Goal: Information Seeking & Learning: Learn about a topic

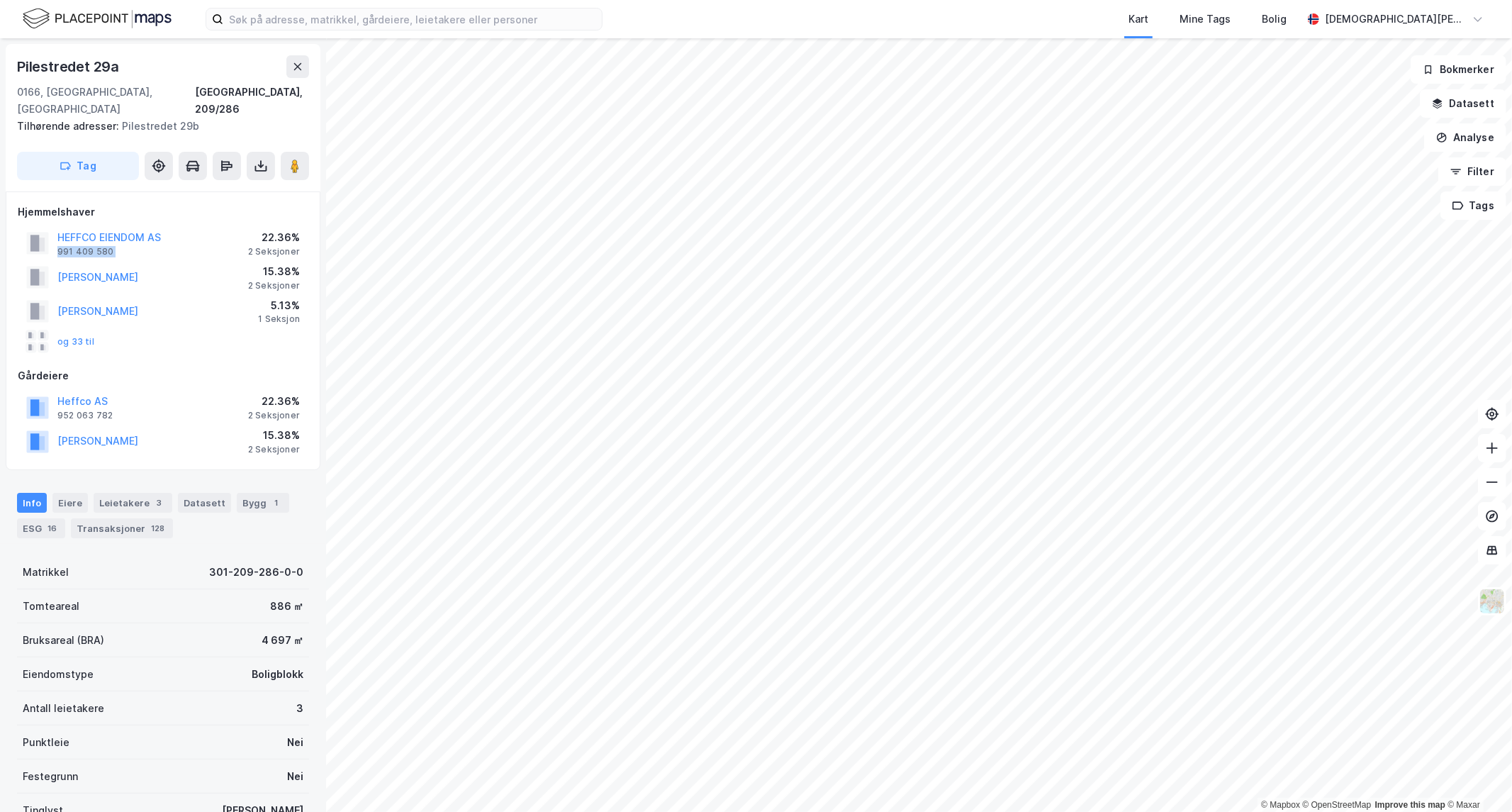
drag, startPoint x: 229, startPoint y: 217, endPoint x: 224, endPoint y: 238, distance: 21.6
click at [186, 226] on div "HEFFCO EIENDOM AS 991 409 580 22.36% 2 Seksjoner" at bounding box center [163, 243] width 291 height 34
click at [229, 260] on div "[PERSON_NAME] 15.38% 2 Seksjoner" at bounding box center [163, 277] width 291 height 34
click at [0, 0] on button "og 33 til" at bounding box center [0, 0] width 0 height 0
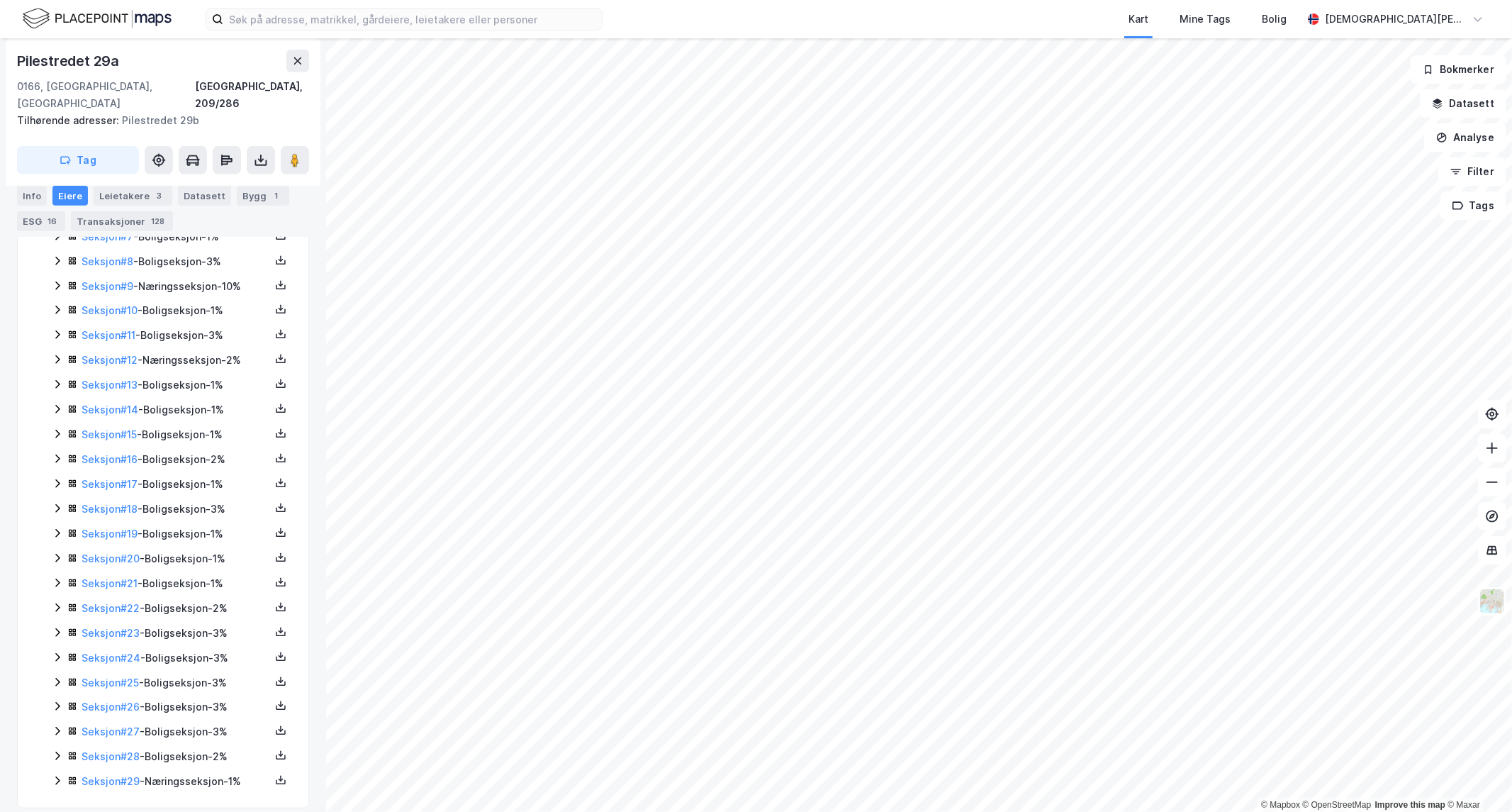
scroll to position [565, 0]
click at [55, 748] on icon at bounding box center [58, 754] width 11 height 11
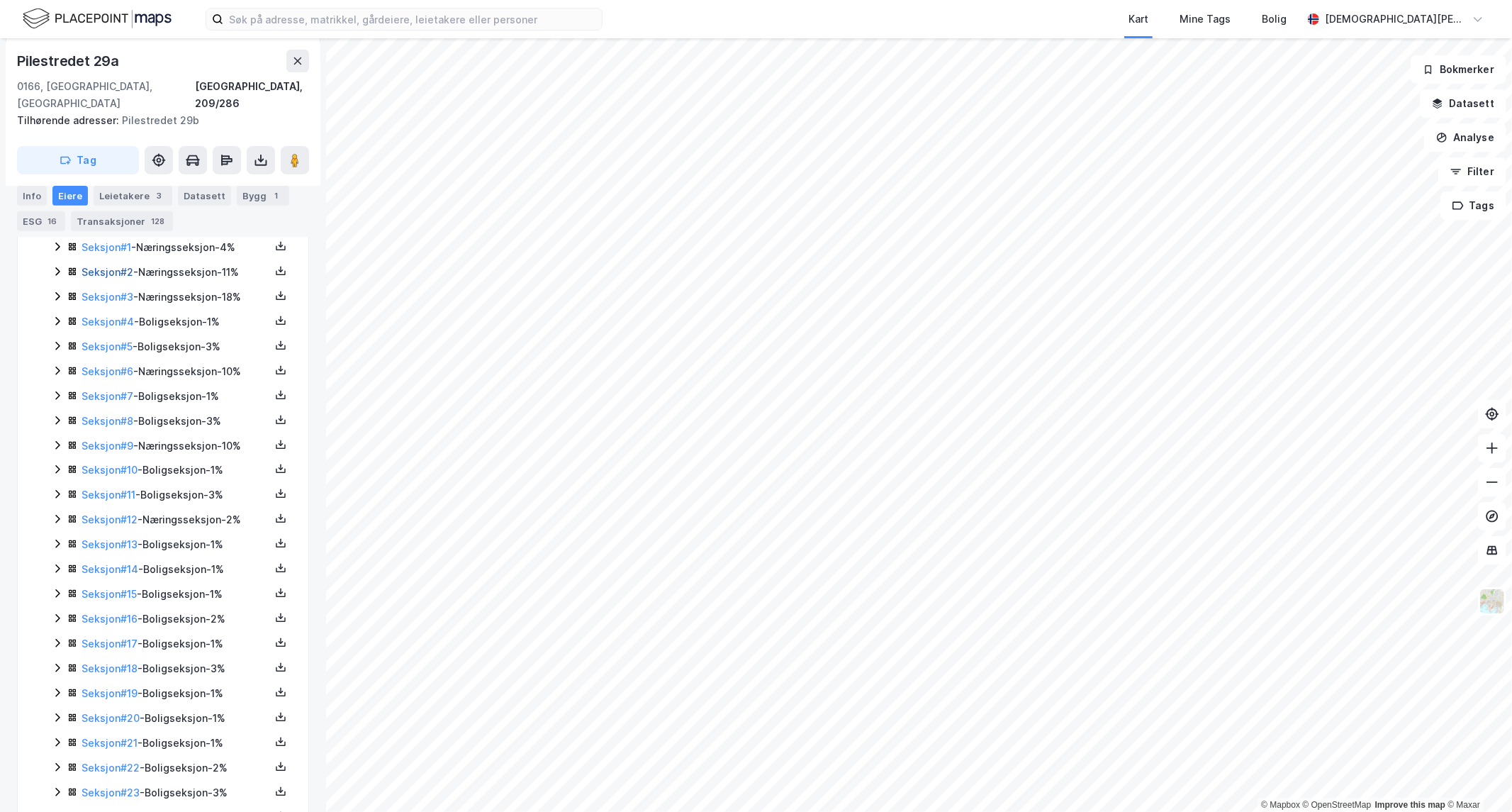
scroll to position [401, 0]
click at [133, 213] on div "Transaksjoner 128" at bounding box center [121, 221] width 102 height 20
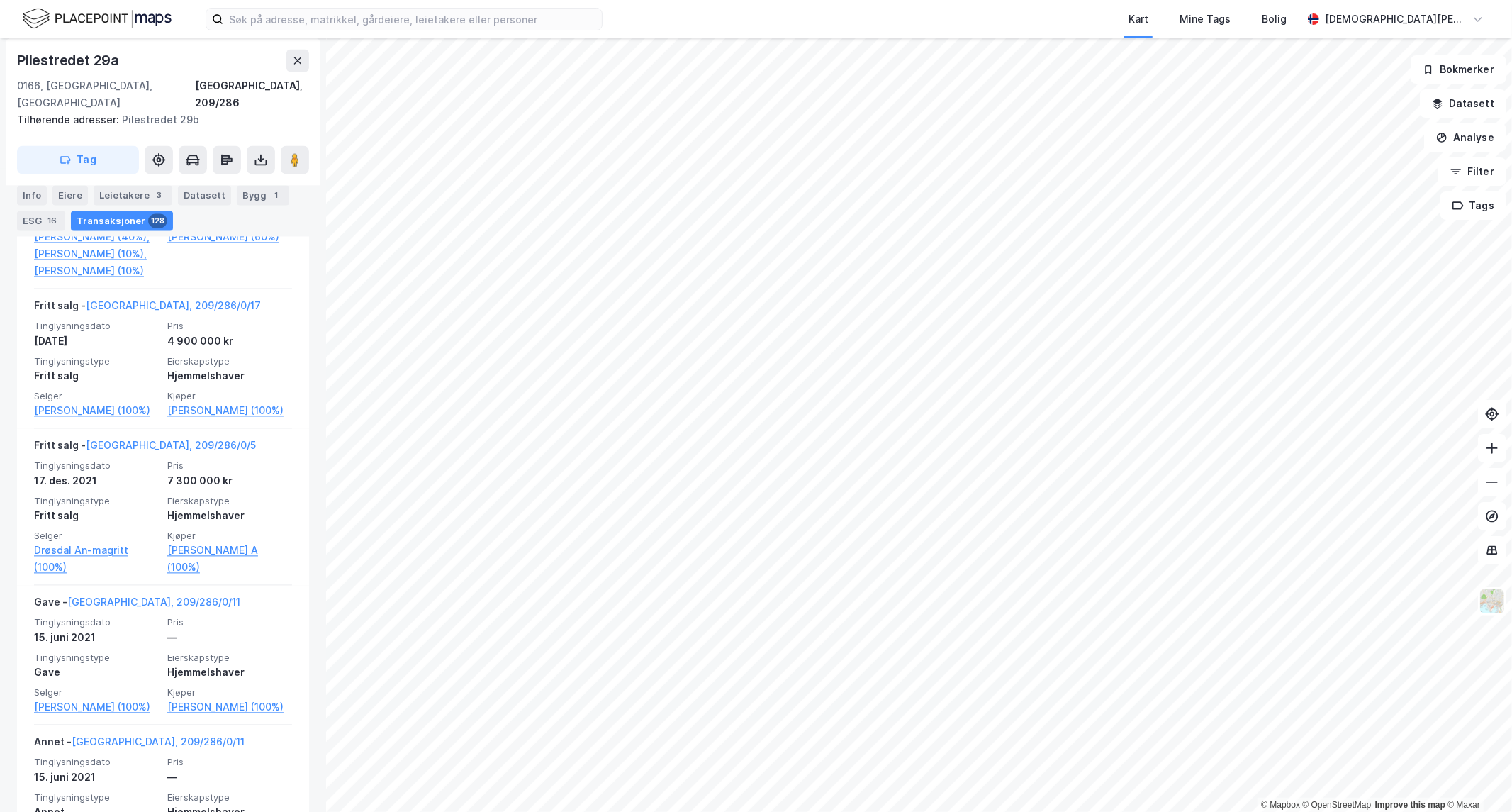
scroll to position [2206, 0]
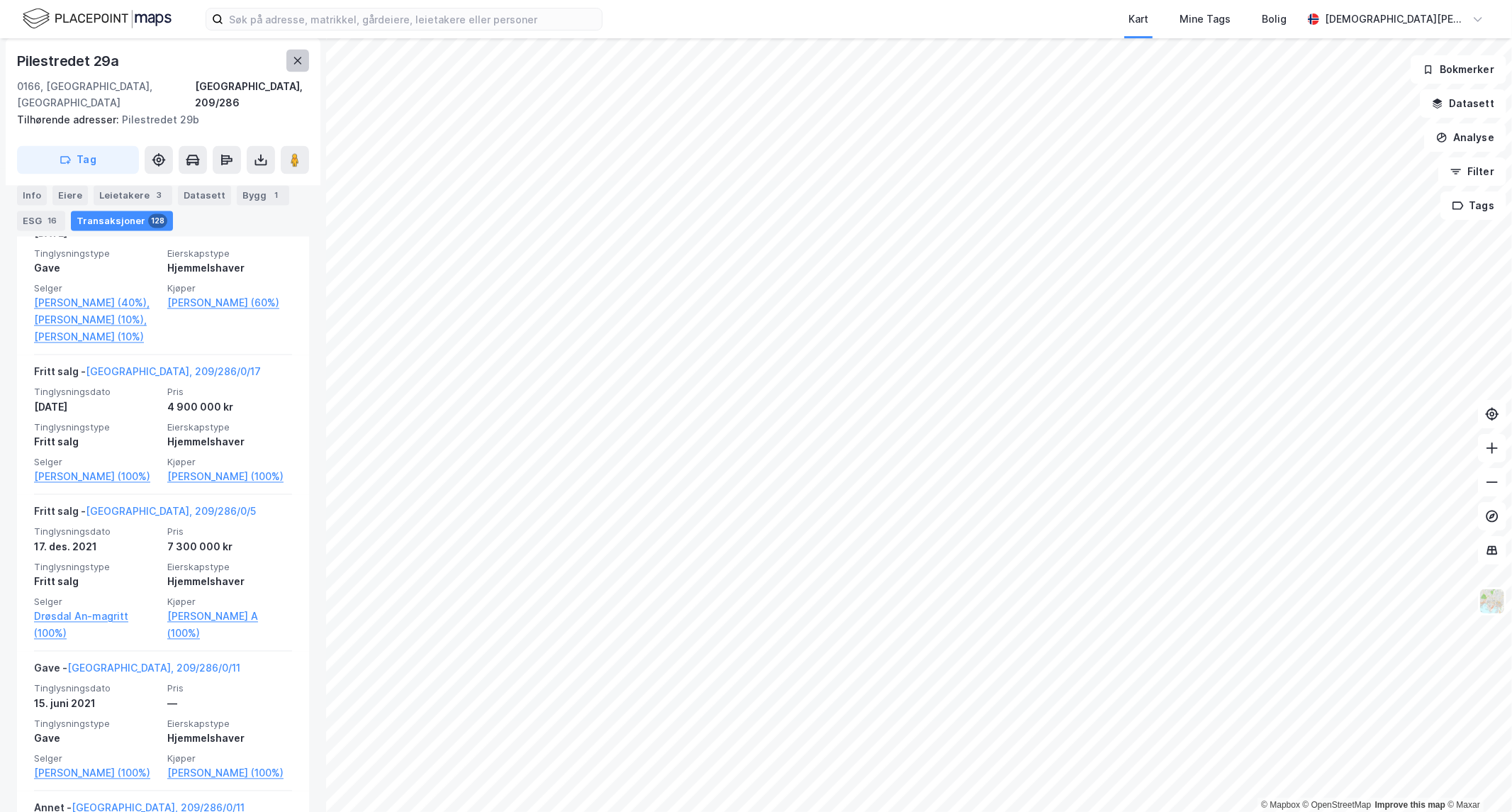
click at [293, 54] on button at bounding box center [298, 61] width 23 height 23
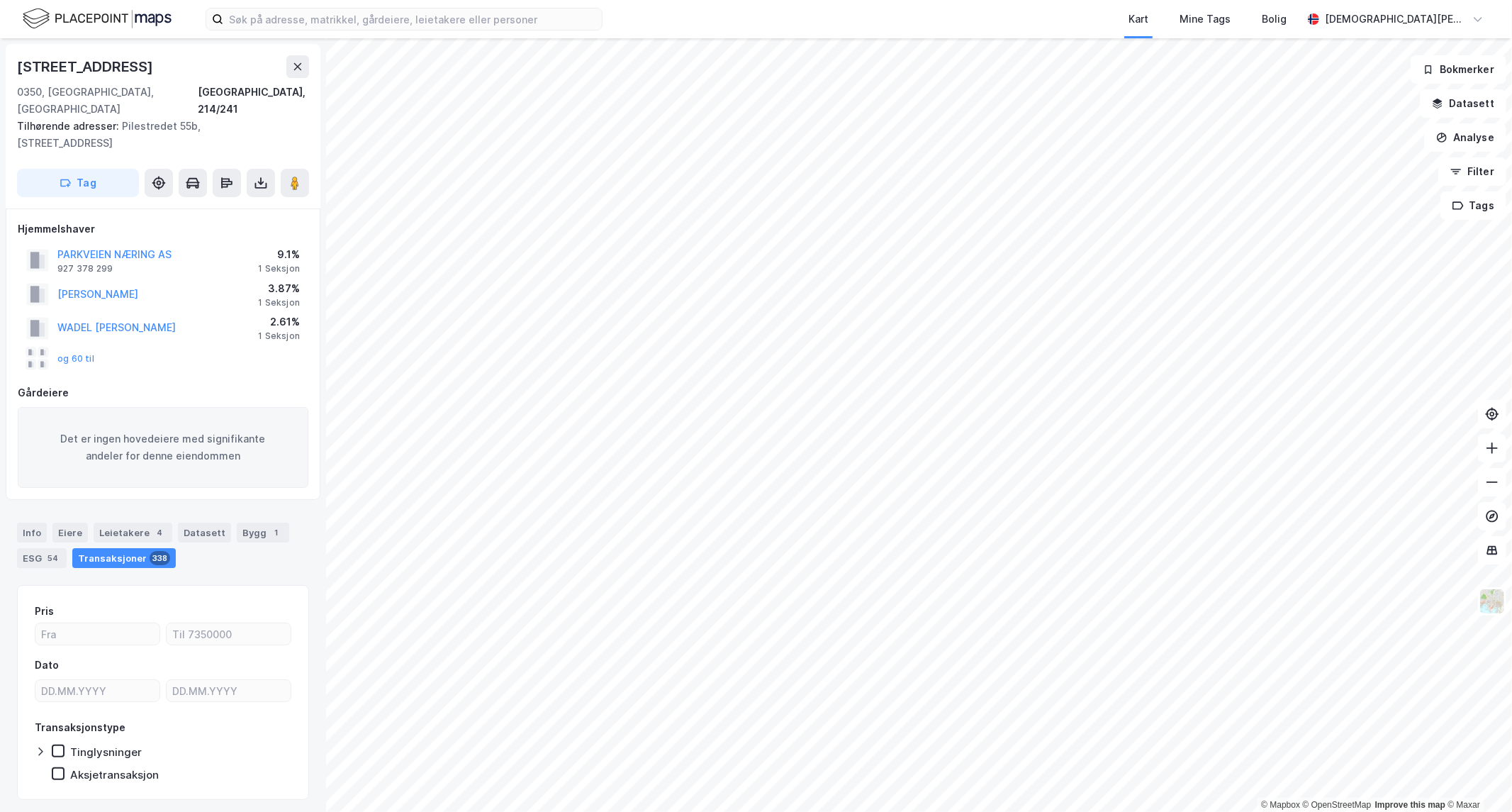
scroll to position [21, 0]
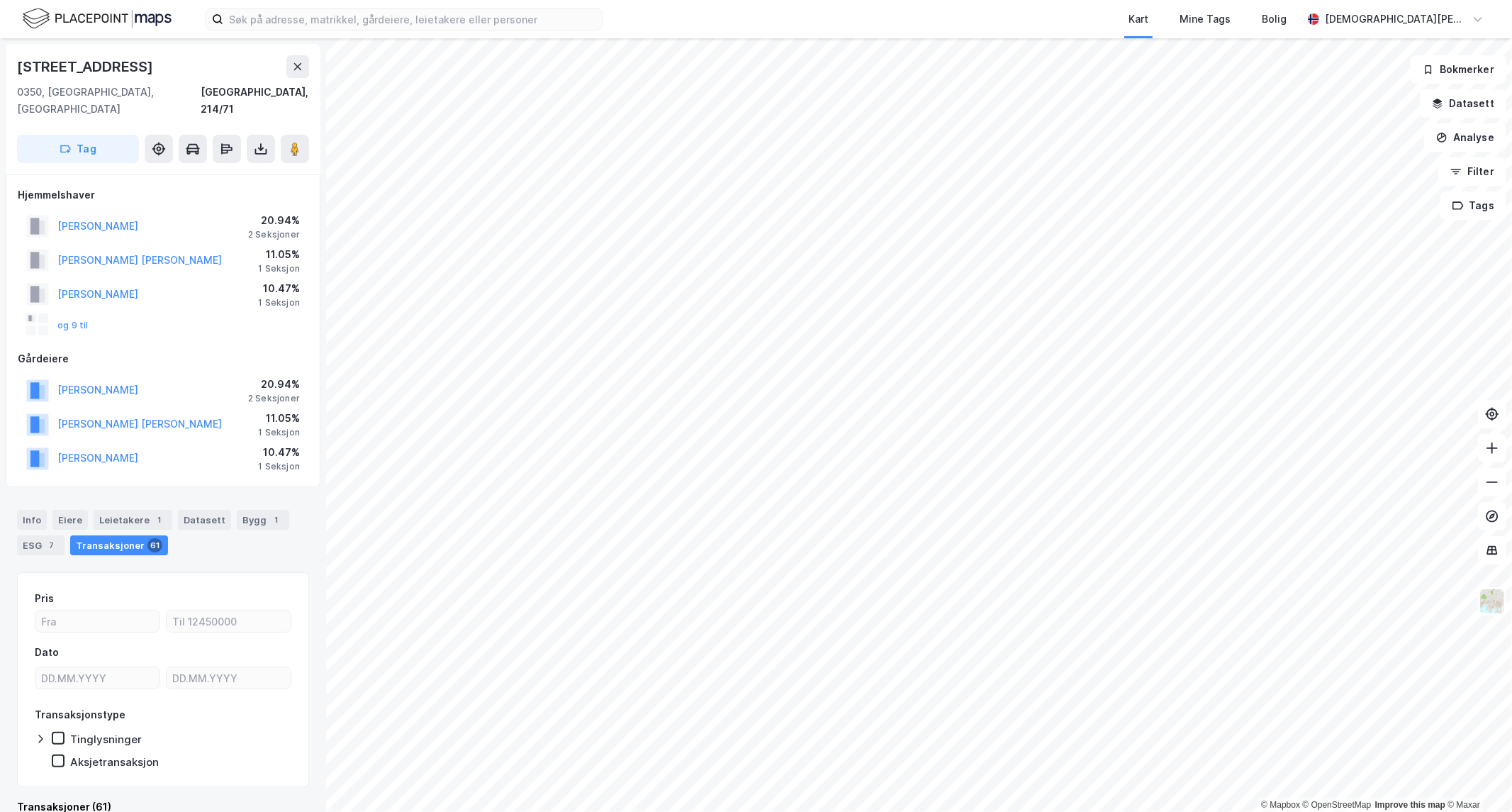
scroll to position [9, 0]
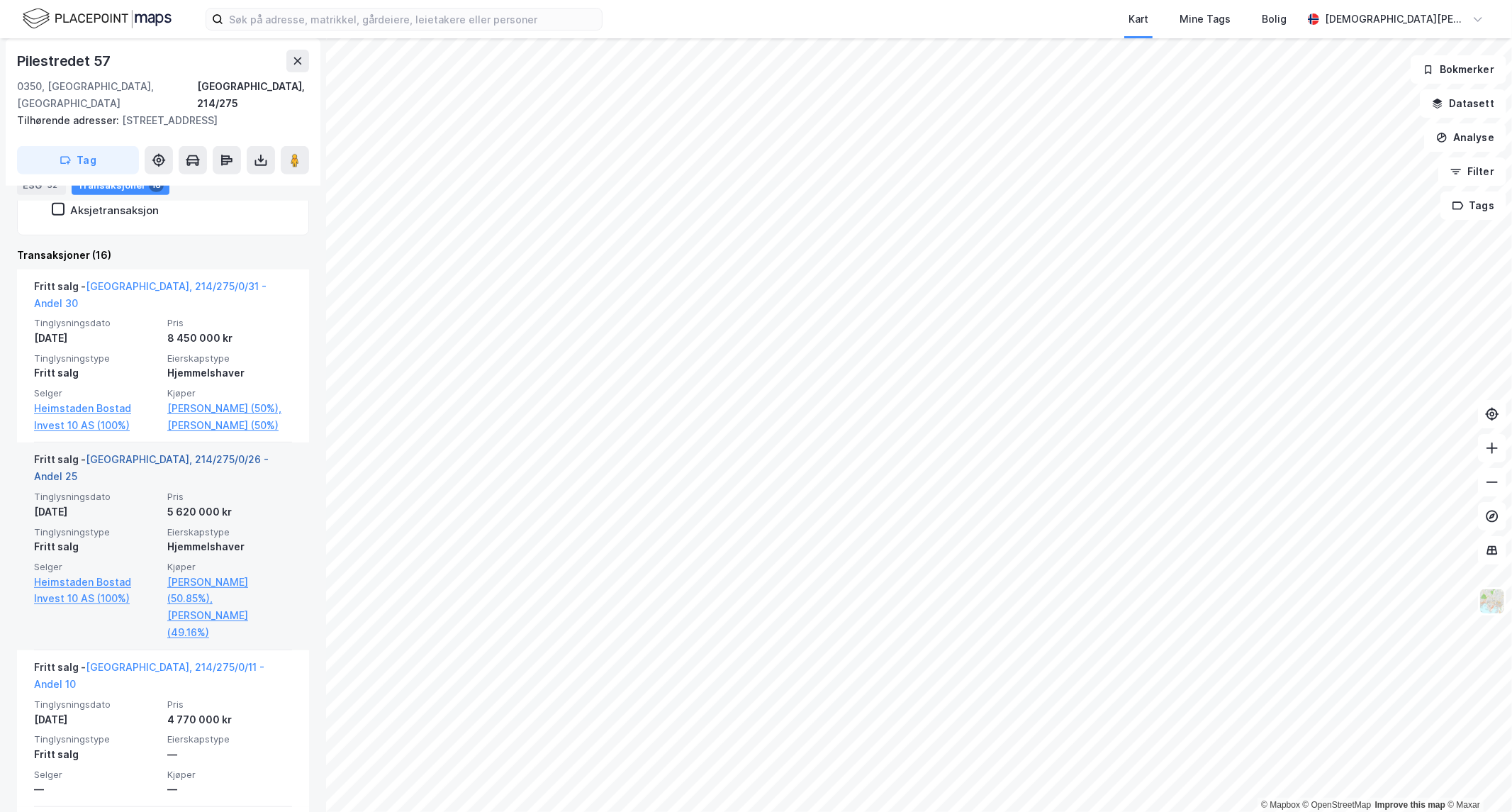
scroll to position [551, 0]
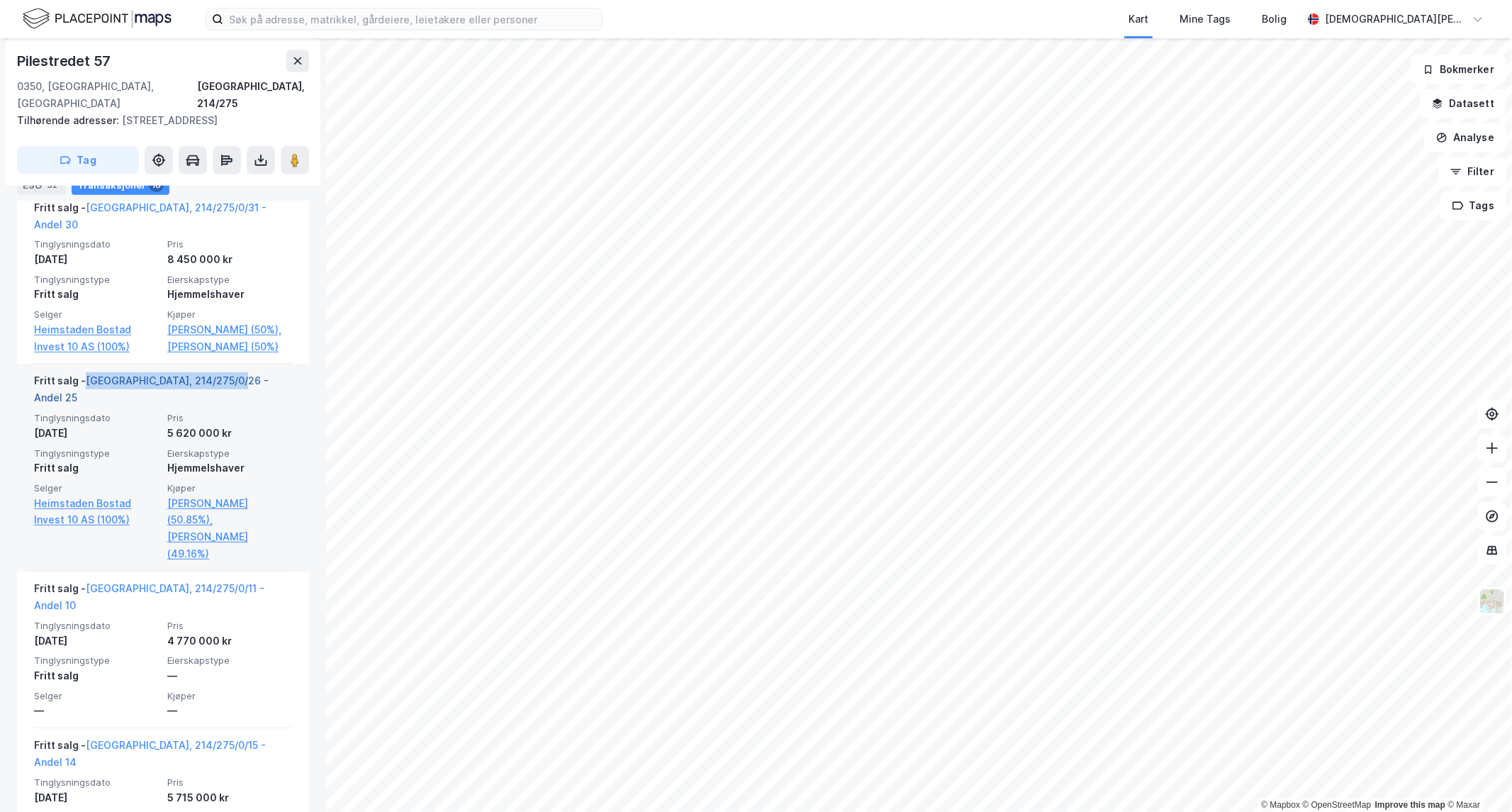
drag, startPoint x: 252, startPoint y: 360, endPoint x: 88, endPoint y: 364, distance: 164.0
click at [88, 372] on div "Fritt salg - [GEOGRAPHIC_DATA], 214/275/0/26 - Andel 25" at bounding box center [163, 392] width 258 height 40
copy link "[GEOGRAPHIC_DATA], 214/275/0/26 - Andel 25"
click at [150, 372] on div "Fritt salg - [GEOGRAPHIC_DATA], 214/275/0/26 - Andel 25" at bounding box center [163, 392] width 258 height 40
click at [167, 374] on link "[GEOGRAPHIC_DATA], 214/275/0/26 - Andel 25" at bounding box center [151, 389] width 234 height 29
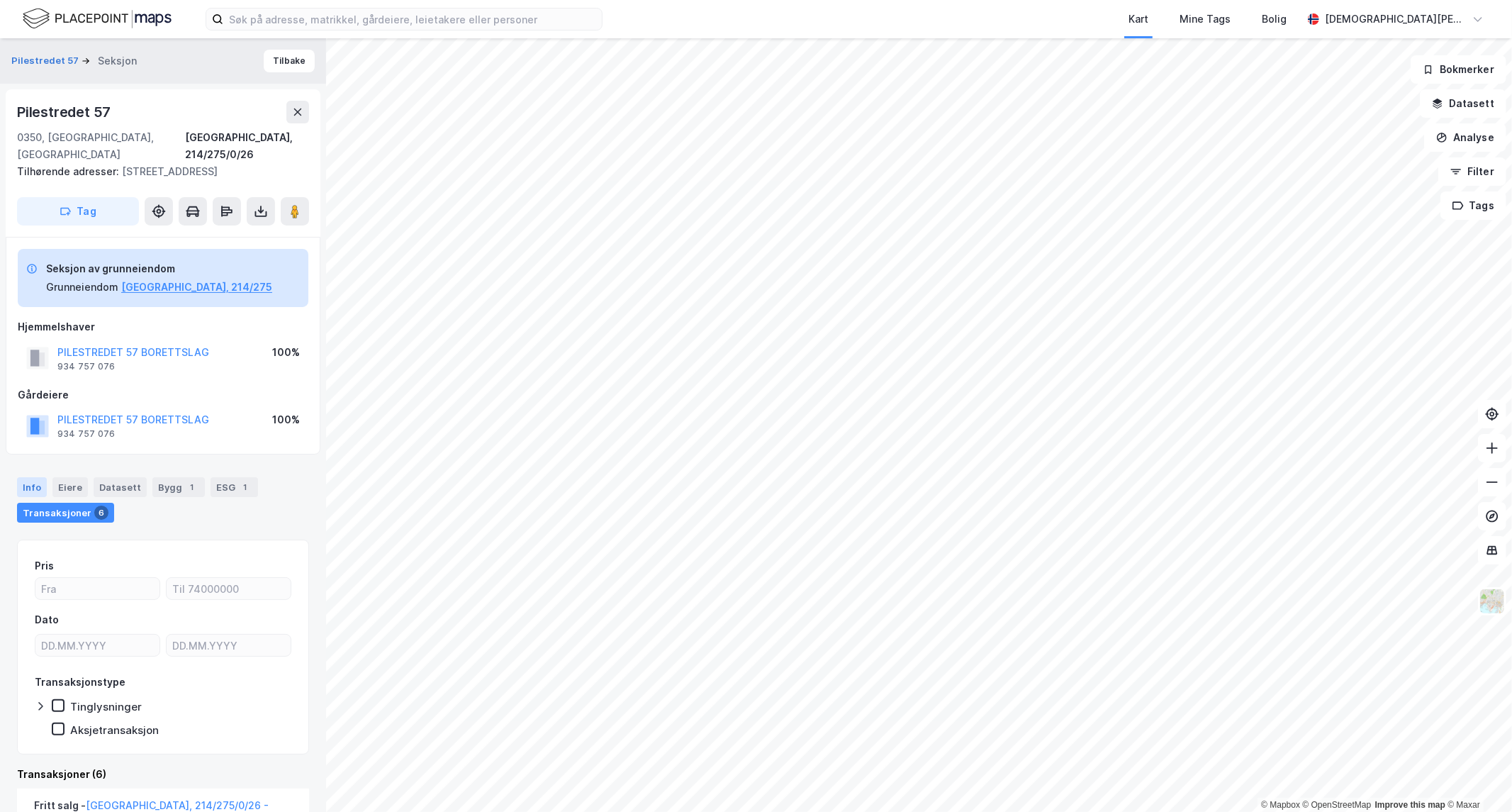
click at [25, 478] on div "Info" at bounding box center [32, 488] width 30 height 20
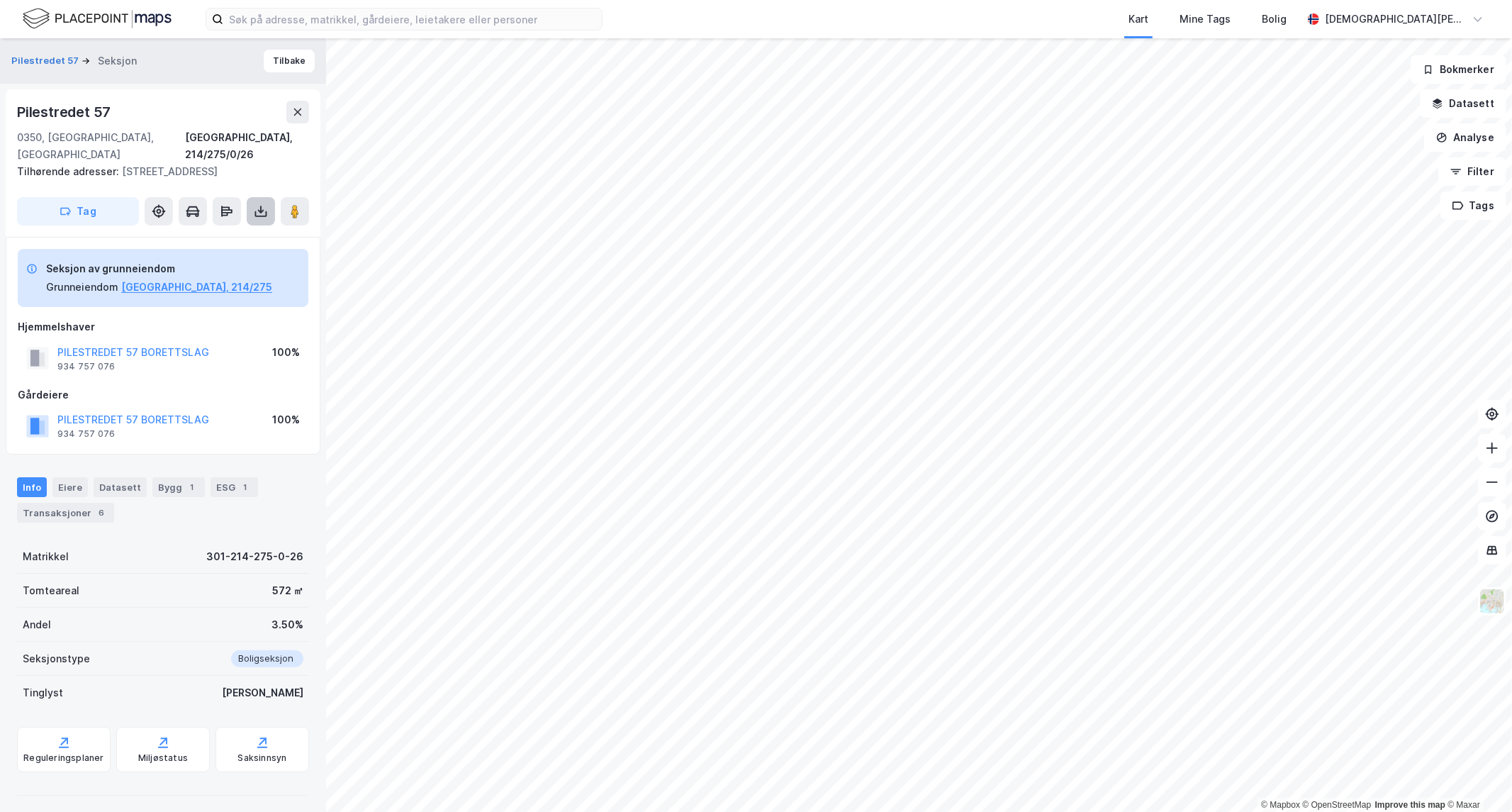
click at [255, 205] on icon at bounding box center [261, 212] width 14 height 14
click at [224, 257] on div "Last ned matrikkelrapport" at bounding box center [208, 262] width 117 height 11
click at [281, 64] on button "Tilbake" at bounding box center [289, 61] width 51 height 23
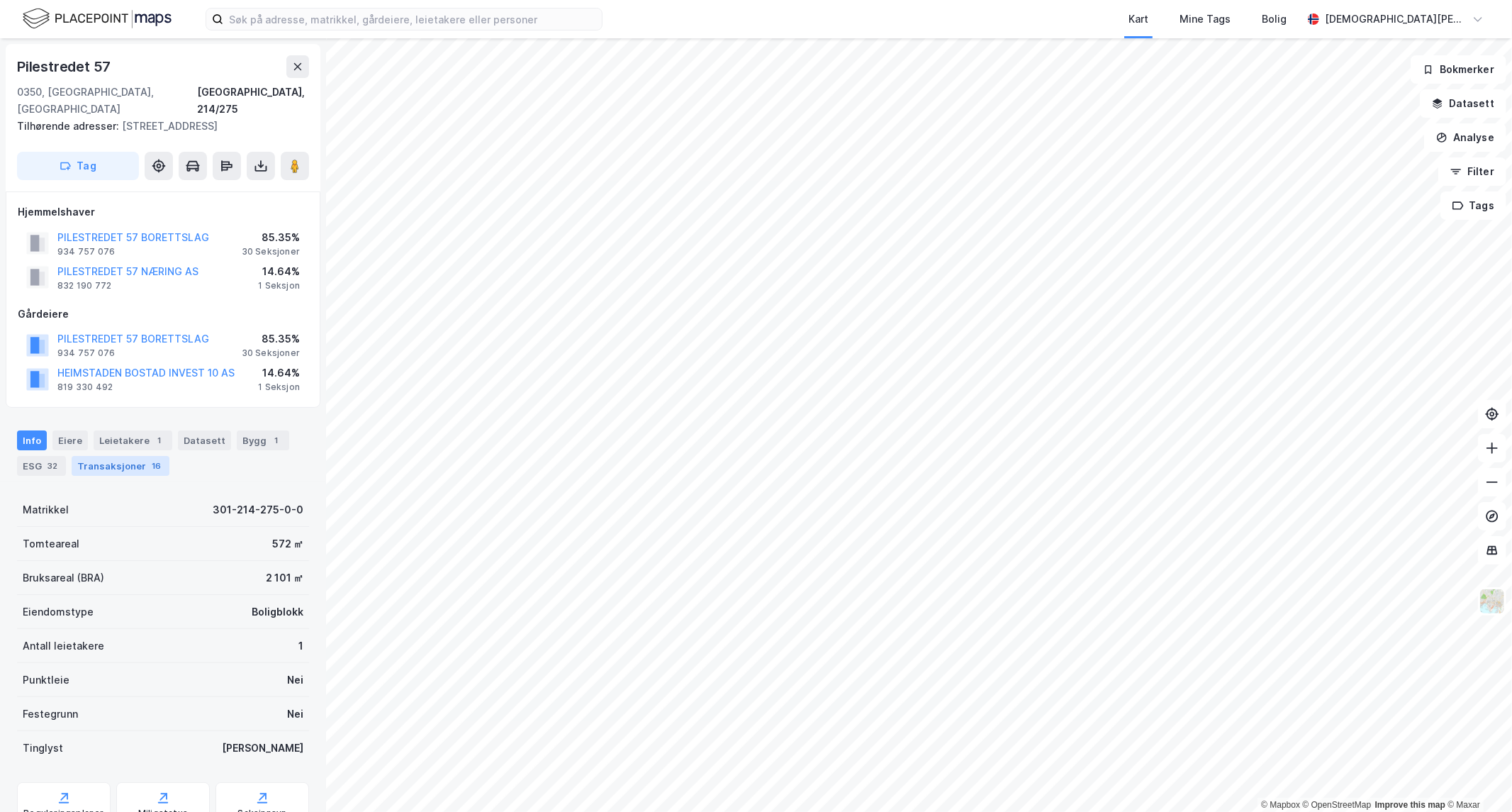
click at [149, 459] on div "16" at bounding box center [156, 466] width 15 height 14
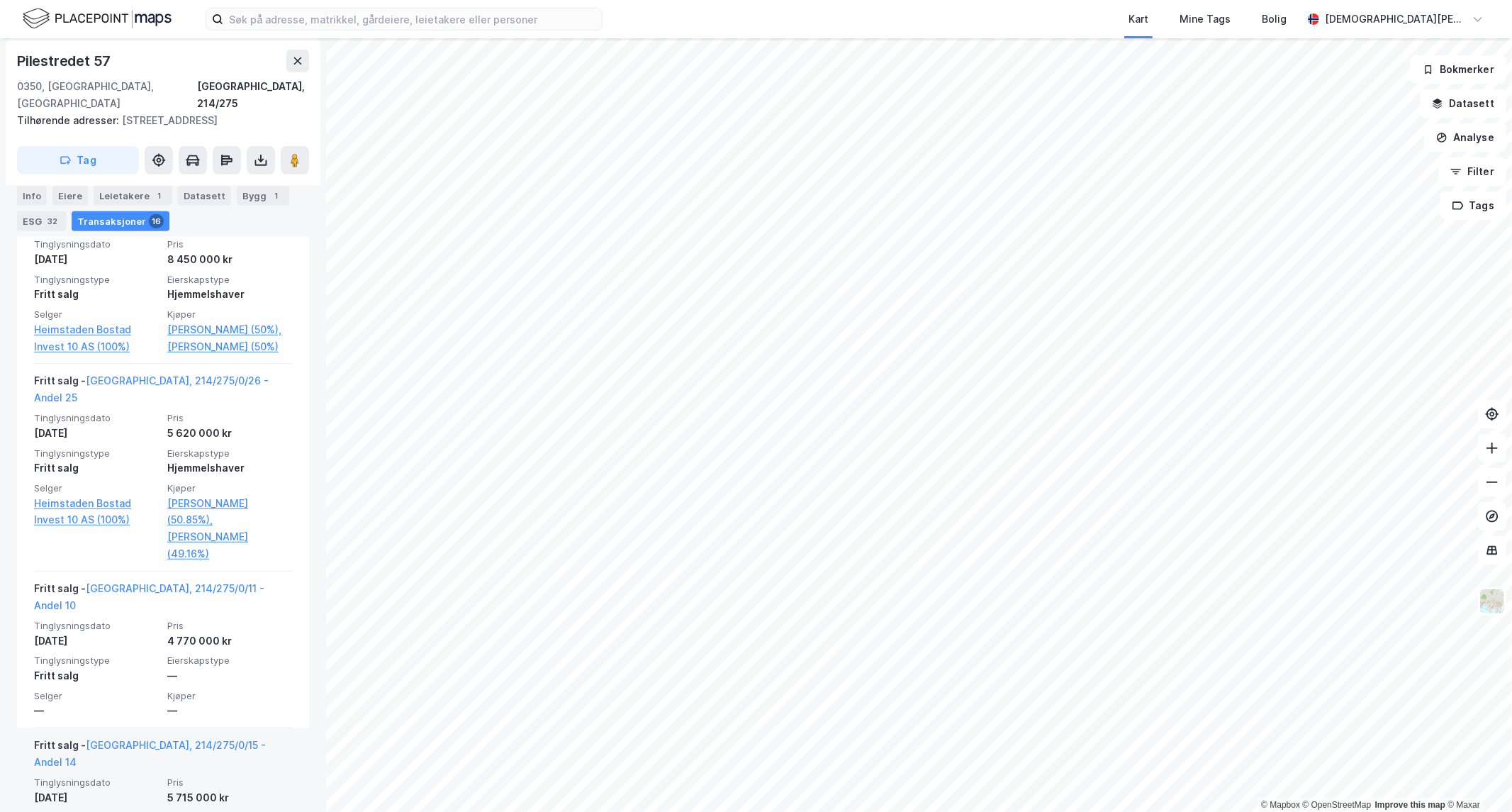
scroll to position [629, 0]
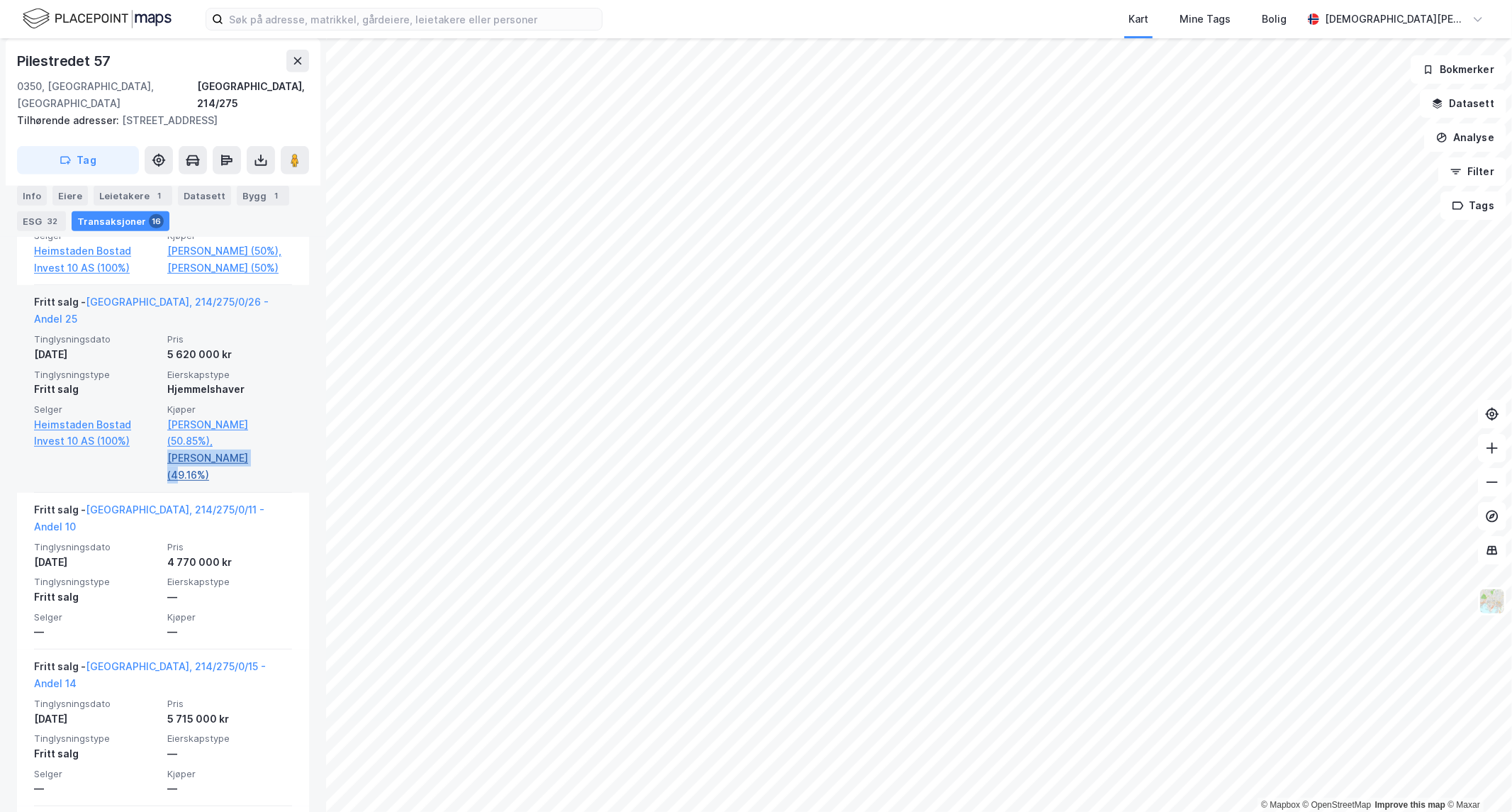
drag, startPoint x: 157, startPoint y: 427, endPoint x: 247, endPoint y: 424, distance: 90.0
click at [247, 424] on div "Tinglysningsdato [DATE] Pris 5 620 000 kr Tinglysningstype Fritt salg Eierskaps…" at bounding box center [163, 408] width 258 height 150
click at [223, 450] on link "[PERSON_NAME] (49.16%)" at bounding box center [229, 467] width 125 height 34
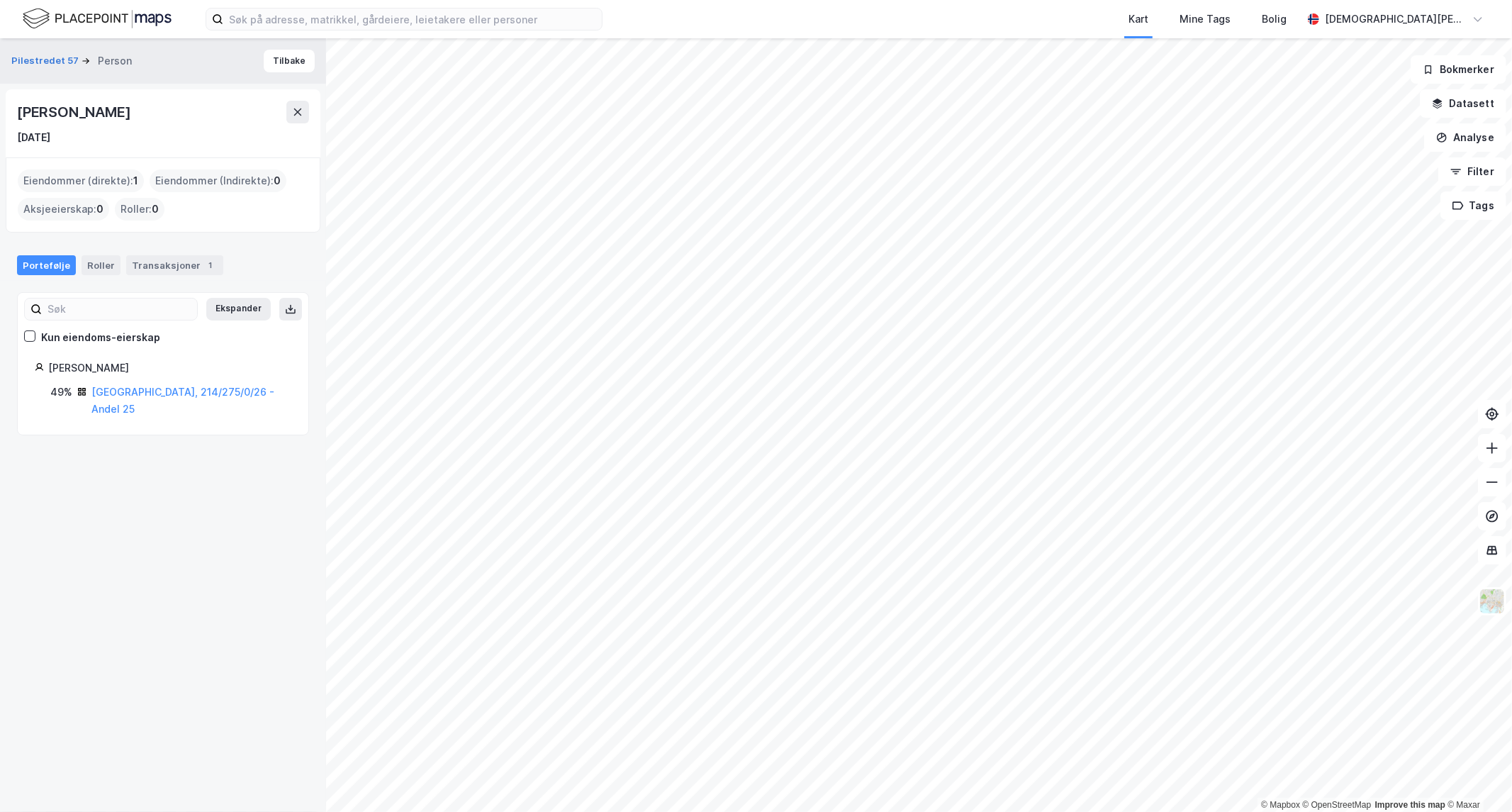
drag, startPoint x: 140, startPoint y: 111, endPoint x: 11, endPoint y: 118, distance: 129.2
click at [11, 118] on div "[PERSON_NAME] [DATE]" at bounding box center [163, 123] width 315 height 68
copy div "[PERSON_NAME]"
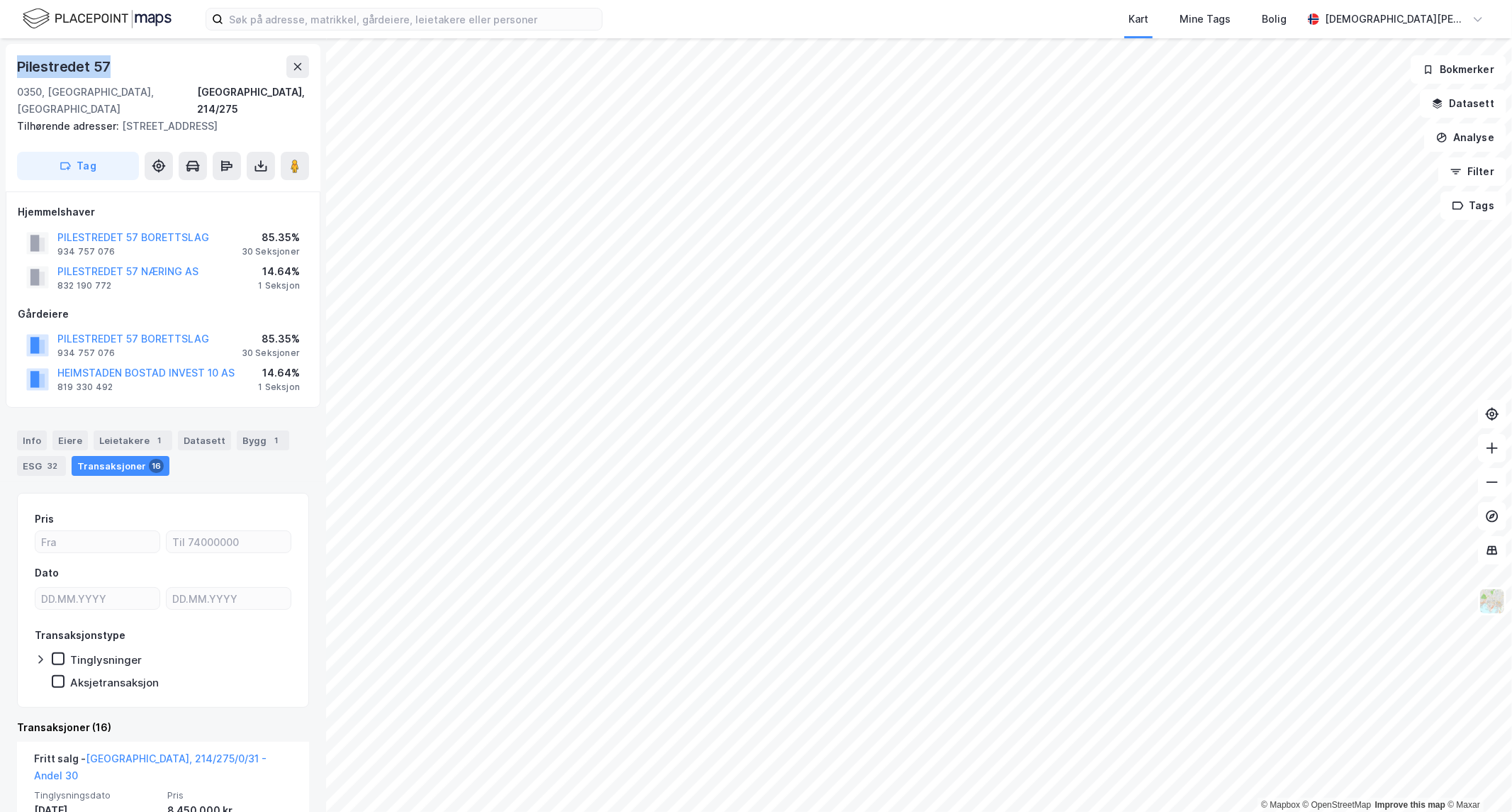
drag, startPoint x: 88, startPoint y: 57, endPoint x: 2, endPoint y: 66, distance: 86.5
click at [2, 66] on div "[STREET_ADDRESS], 214/275 Tilhørende adresser: [STREET_ADDRESS][GEOGRAPHIC_DATA…" at bounding box center [163, 425] width 326 height 774
copy div "Pilestredet 57"
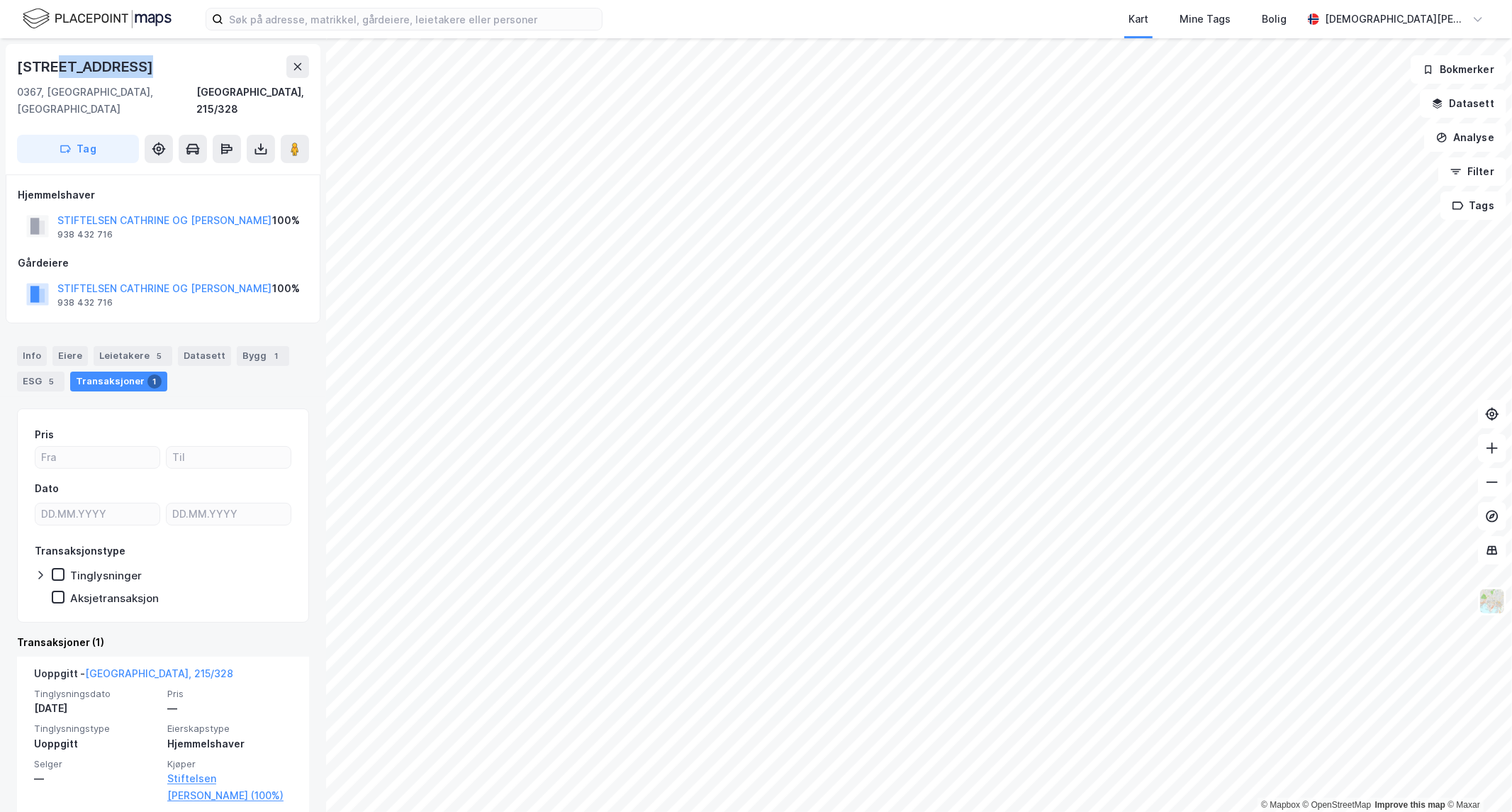
drag, startPoint x: 112, startPoint y: 61, endPoint x: 61, endPoint y: 64, distance: 51.1
click at [58, 62] on div "[STREET_ADDRESS]" at bounding box center [163, 67] width 292 height 23
click at [470, 24] on input at bounding box center [412, 19] width 378 height 21
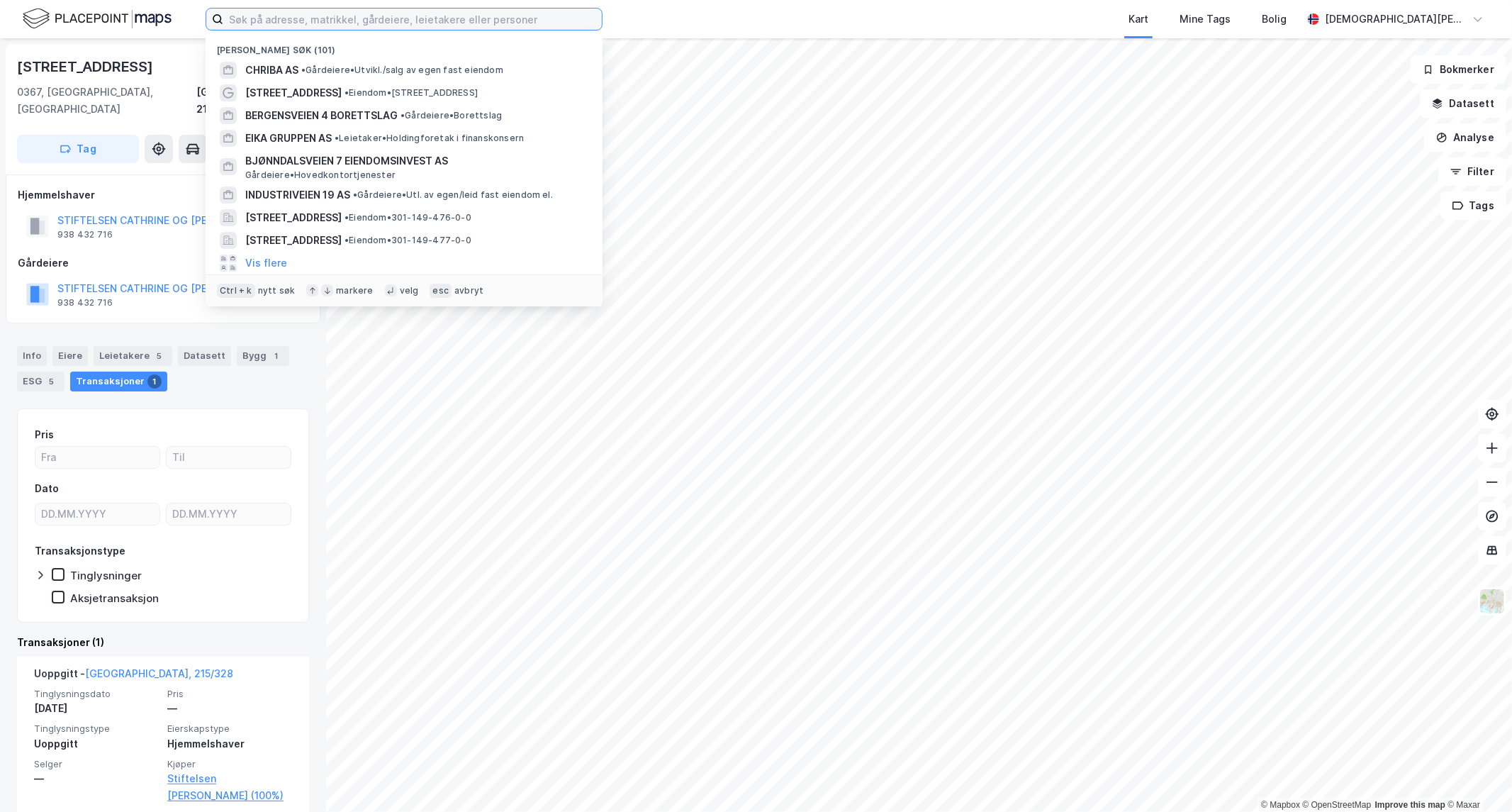
paste input "Frognerveien 13B"
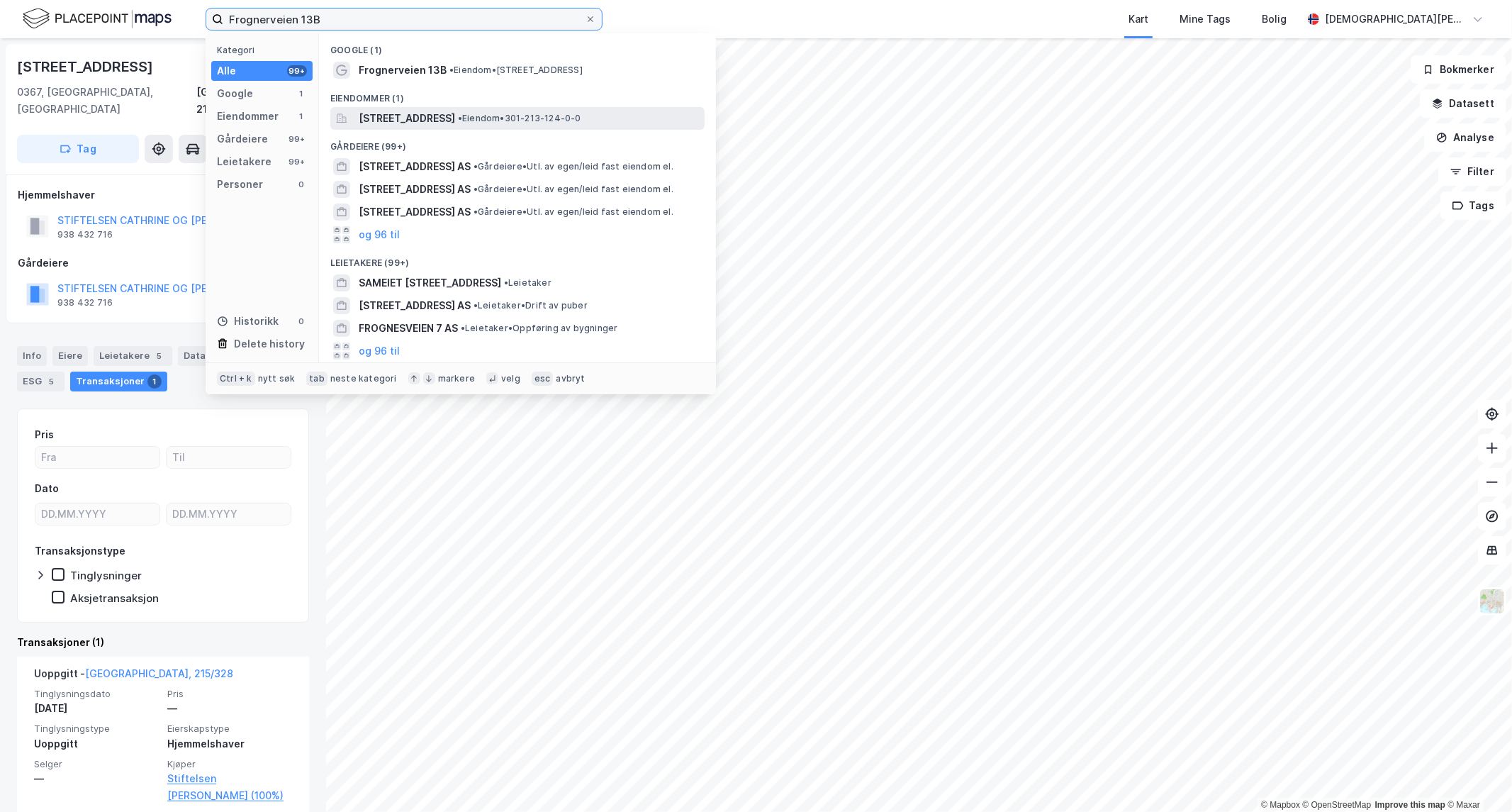
type input "Frognerveien 13B"
click at [440, 111] on span "[STREET_ADDRESS]" at bounding box center [406, 118] width 96 height 17
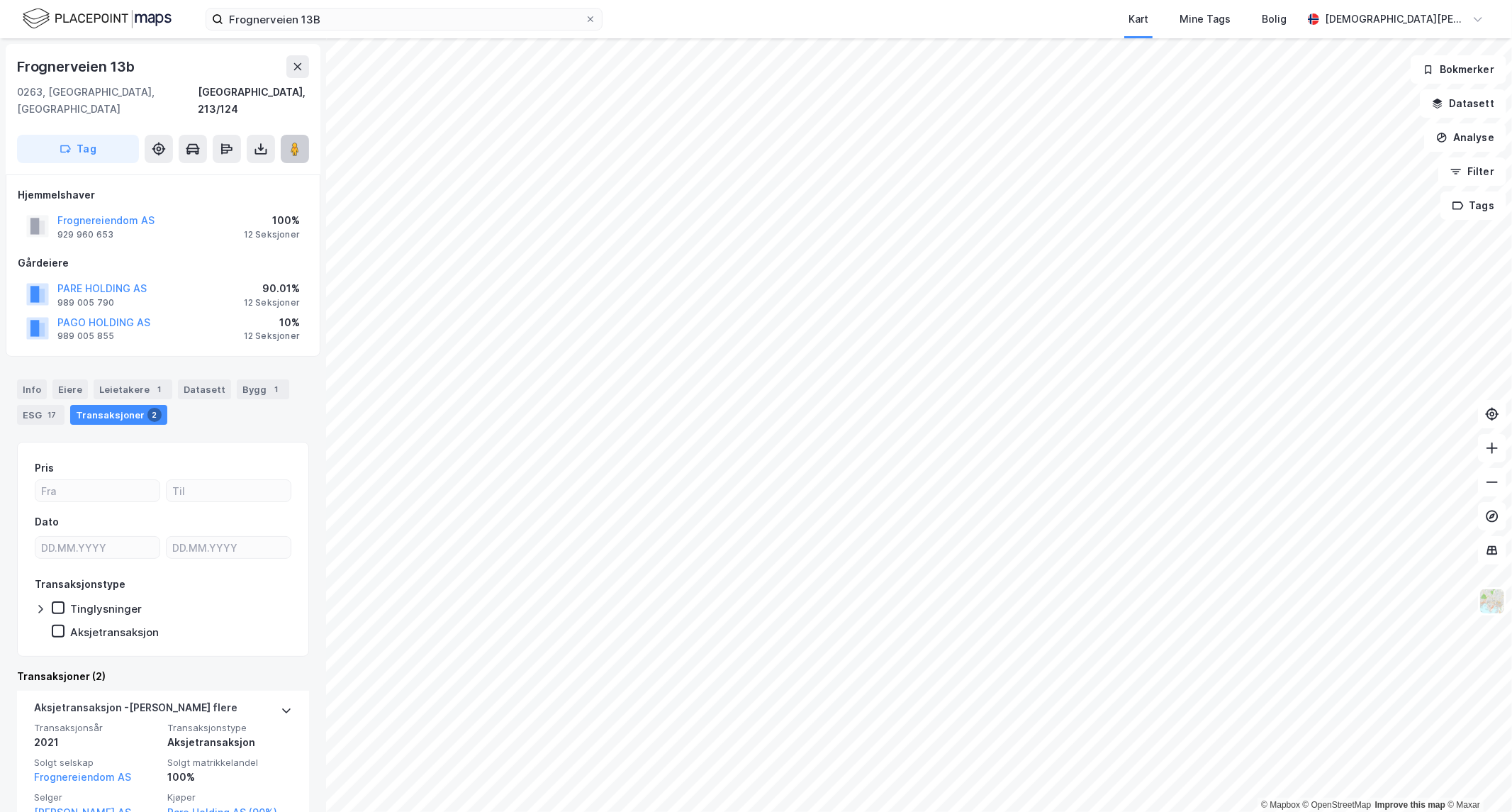
click at [298, 142] on image at bounding box center [295, 149] width 9 height 14
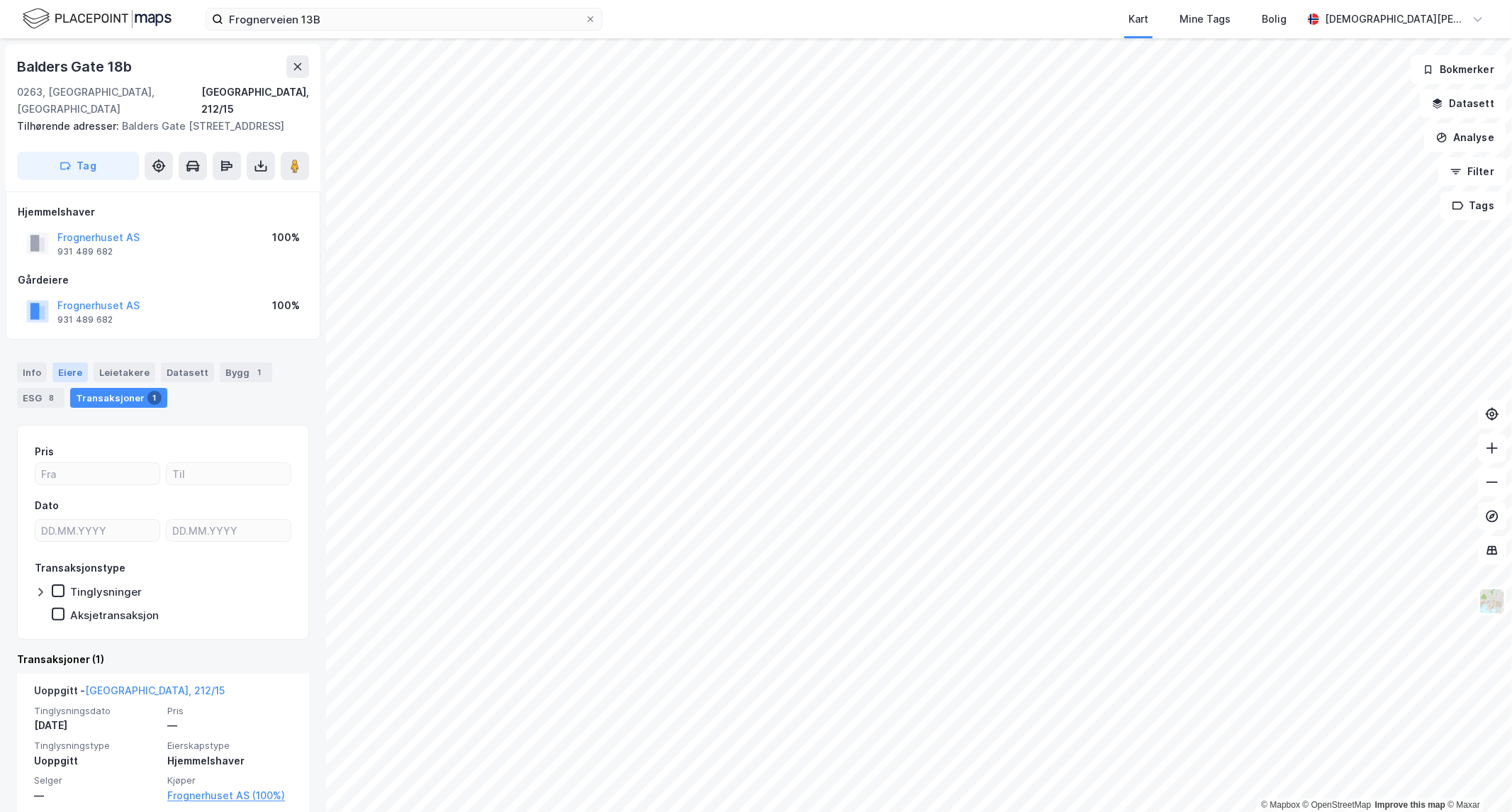
click at [53, 362] on div "Eiere" at bounding box center [71, 372] width 36 height 20
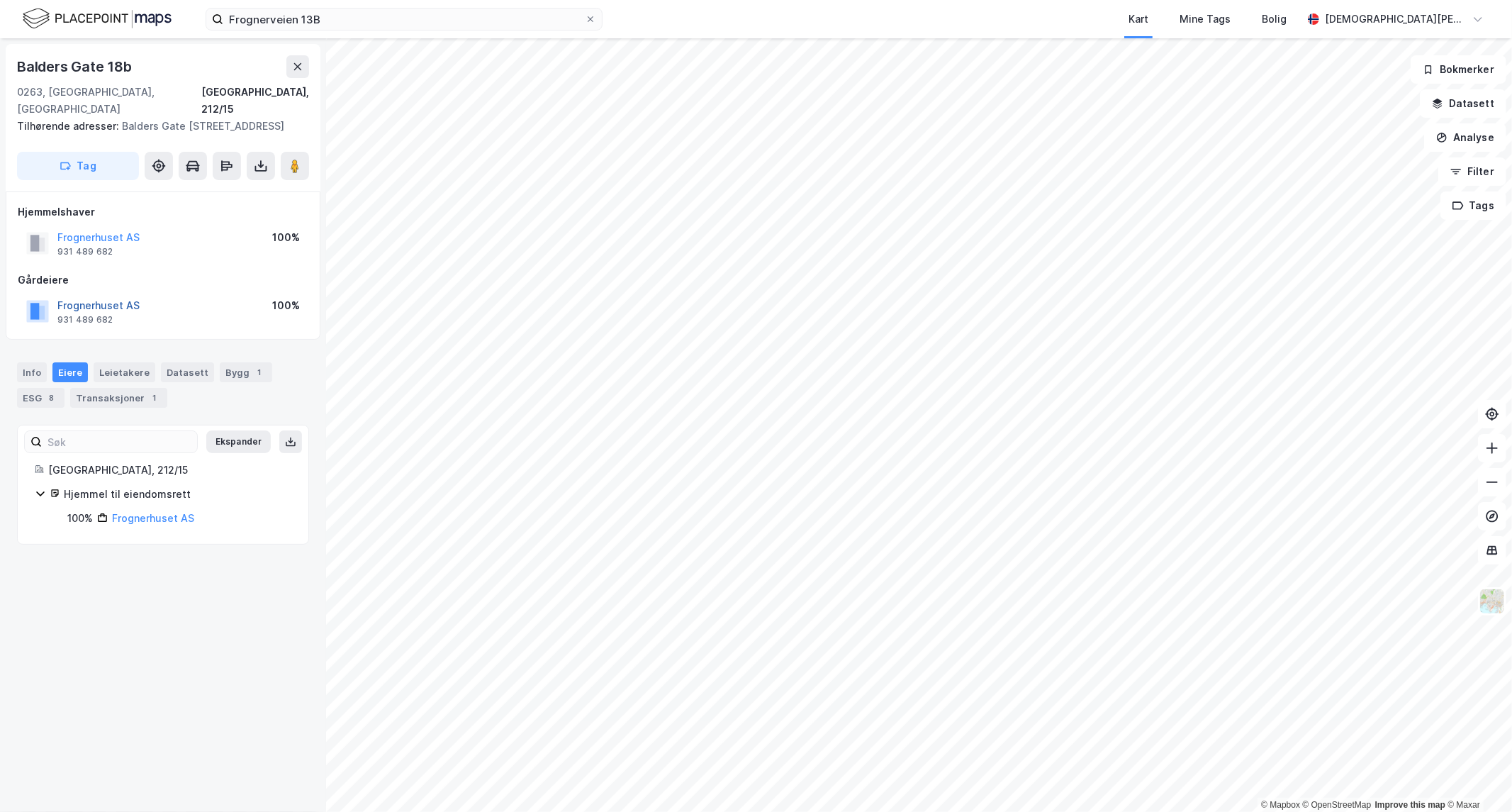
click at [0, 0] on button "Frognerhuset AS" at bounding box center [0, 0] width 0 height 0
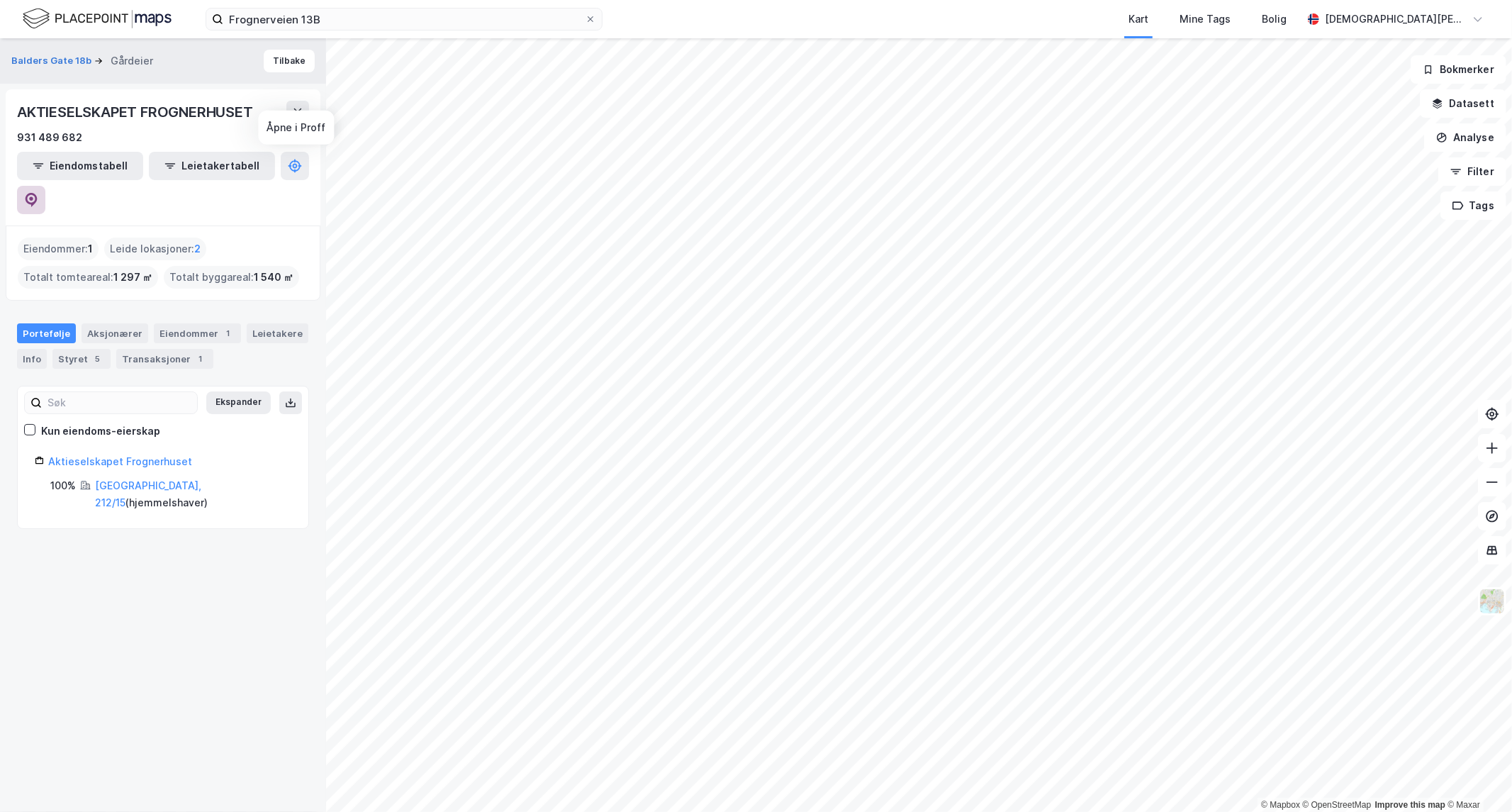
click at [38, 193] on icon at bounding box center [31, 200] width 12 height 14
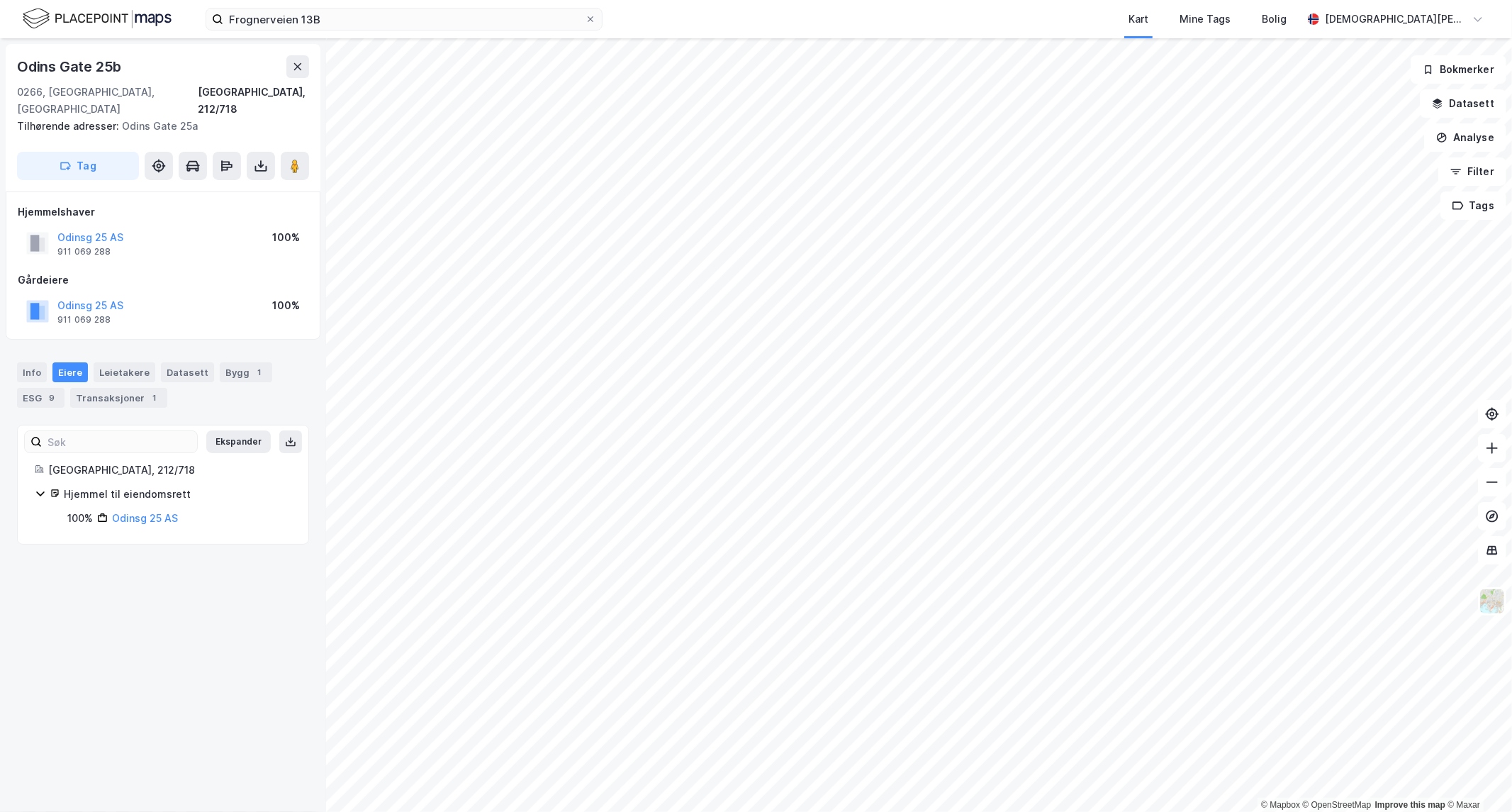
click at [83, 229] on div "Odinsg 25 AS" at bounding box center [90, 237] width 66 height 17
click at [0, 0] on button "Odinsg 25 AS" at bounding box center [0, 0] width 0 height 0
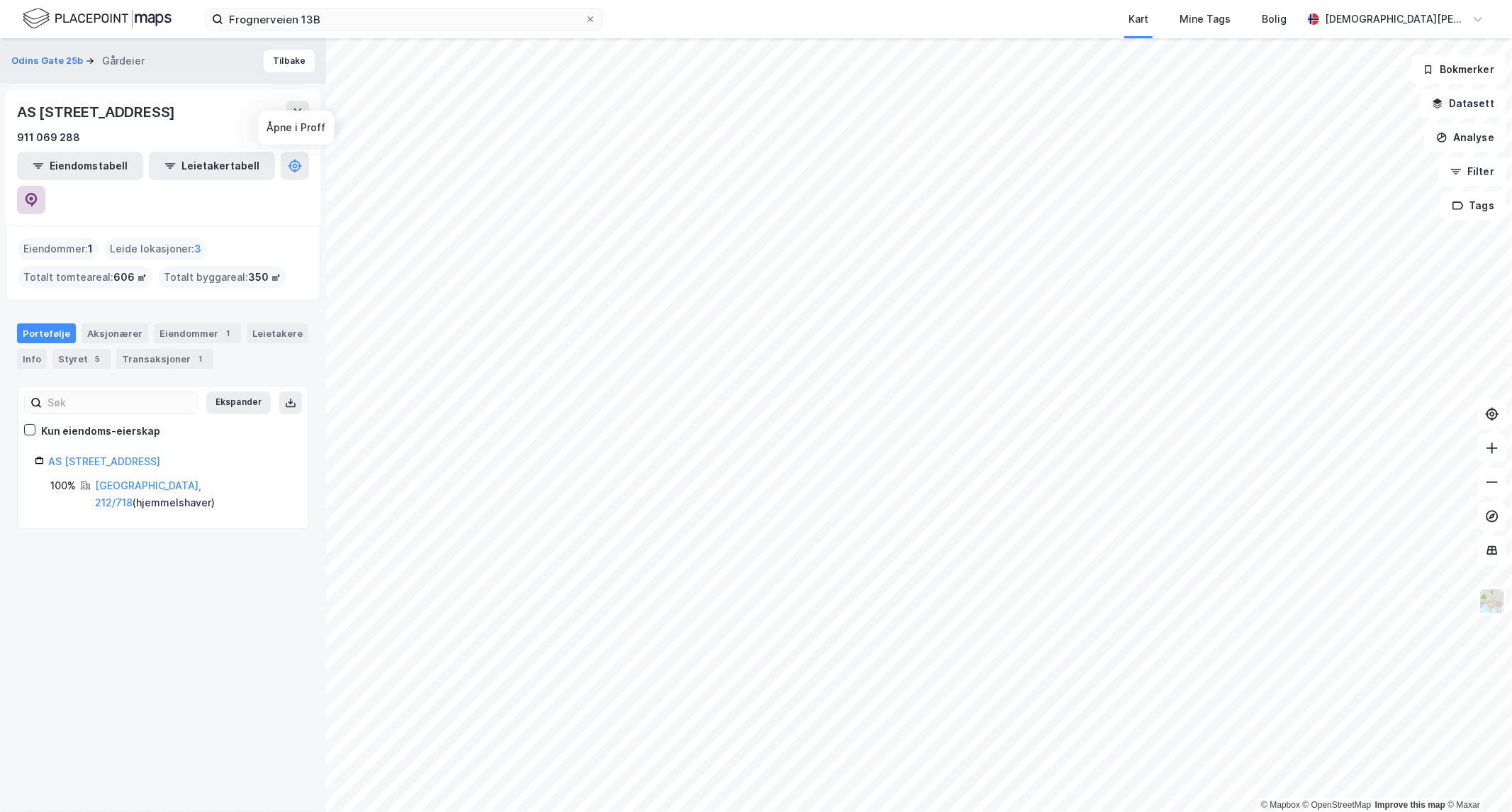
click at [46, 186] on button at bounding box center [31, 200] width 29 height 29
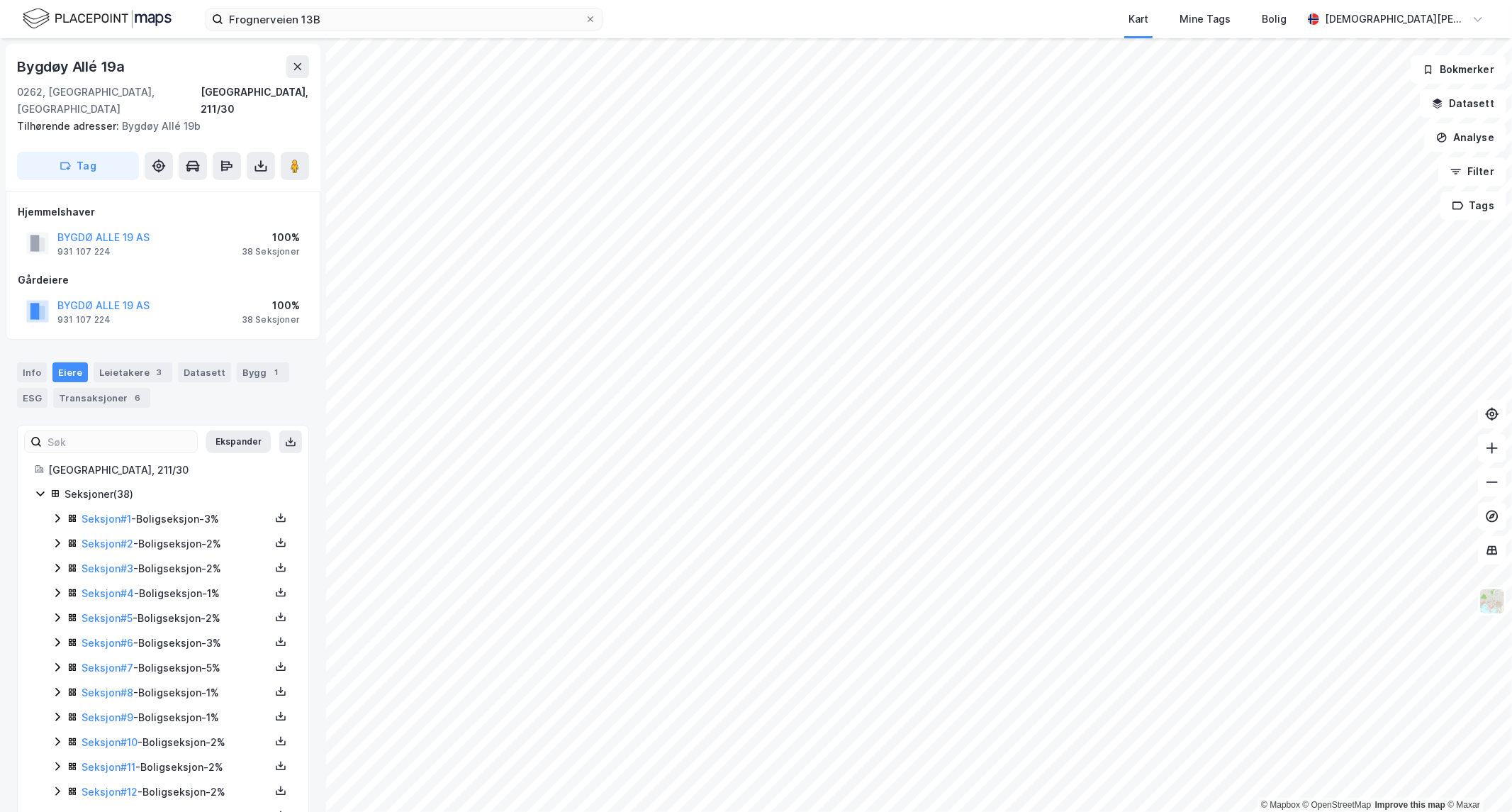
click at [53, 513] on icon at bounding box center [58, 518] width 11 height 11
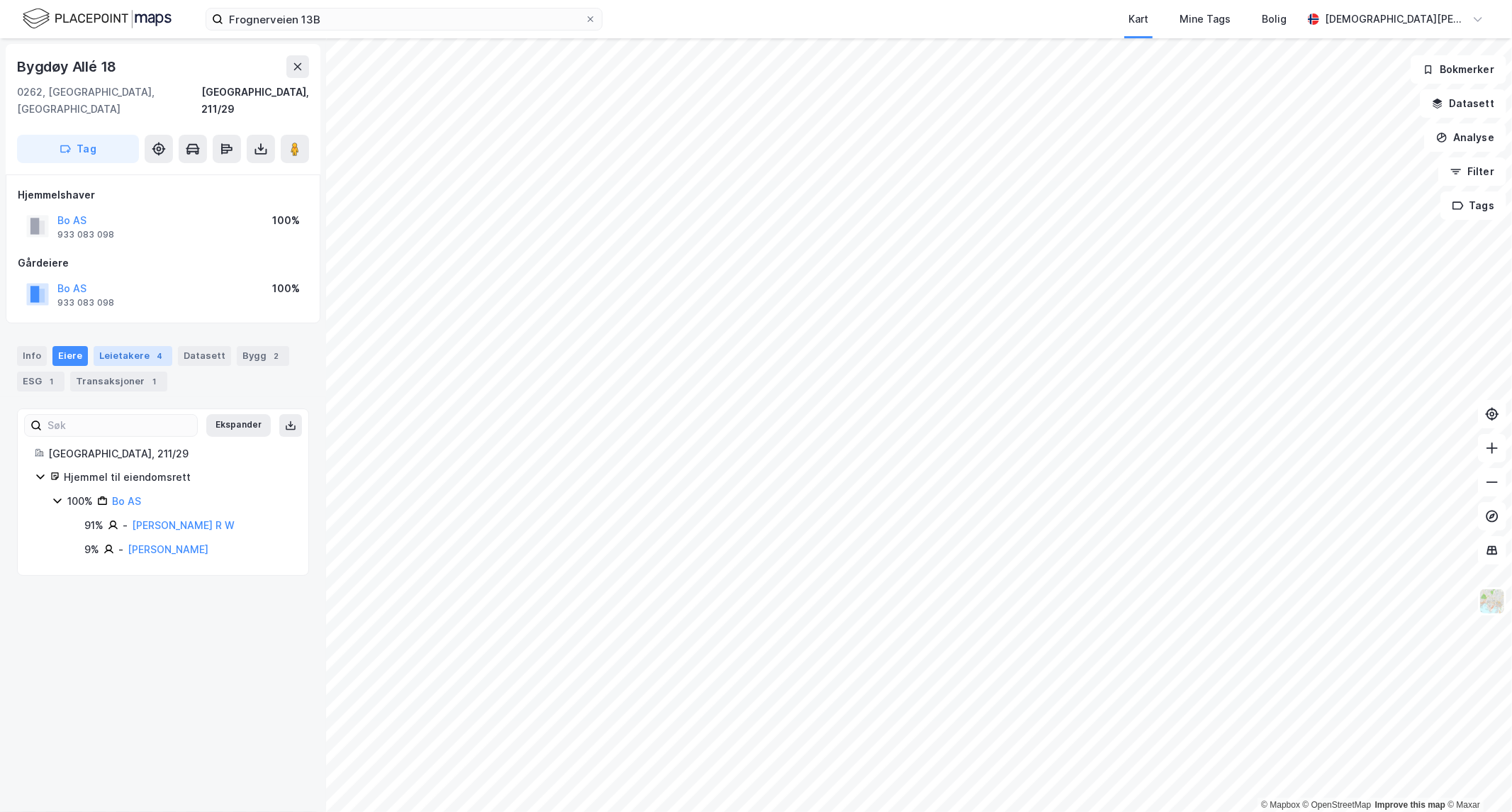
click at [118, 346] on div "Leietakere 4" at bounding box center [133, 356] width 78 height 20
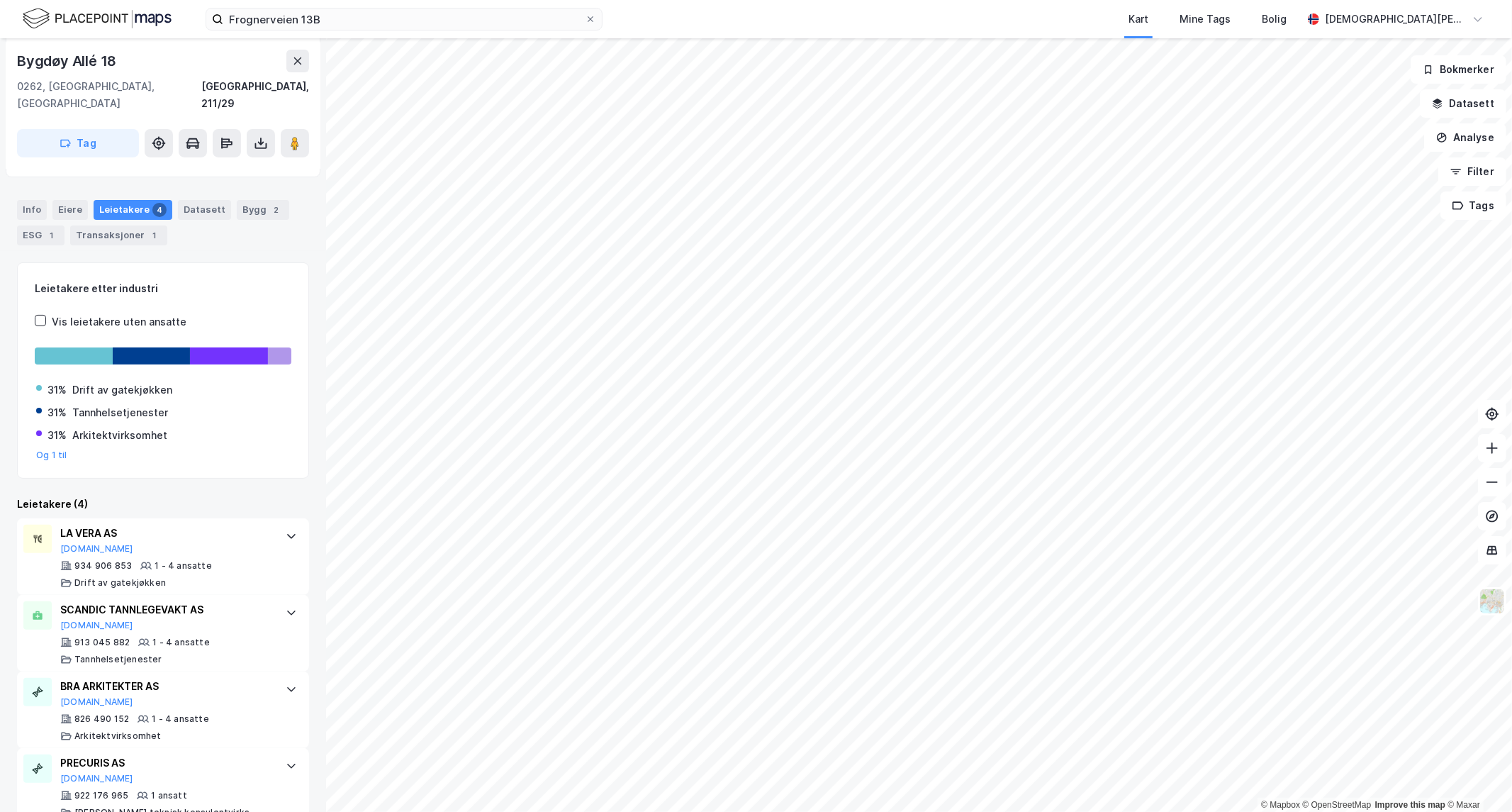
scroll to position [158, 0]
